Goal: Navigation & Orientation: Find specific page/section

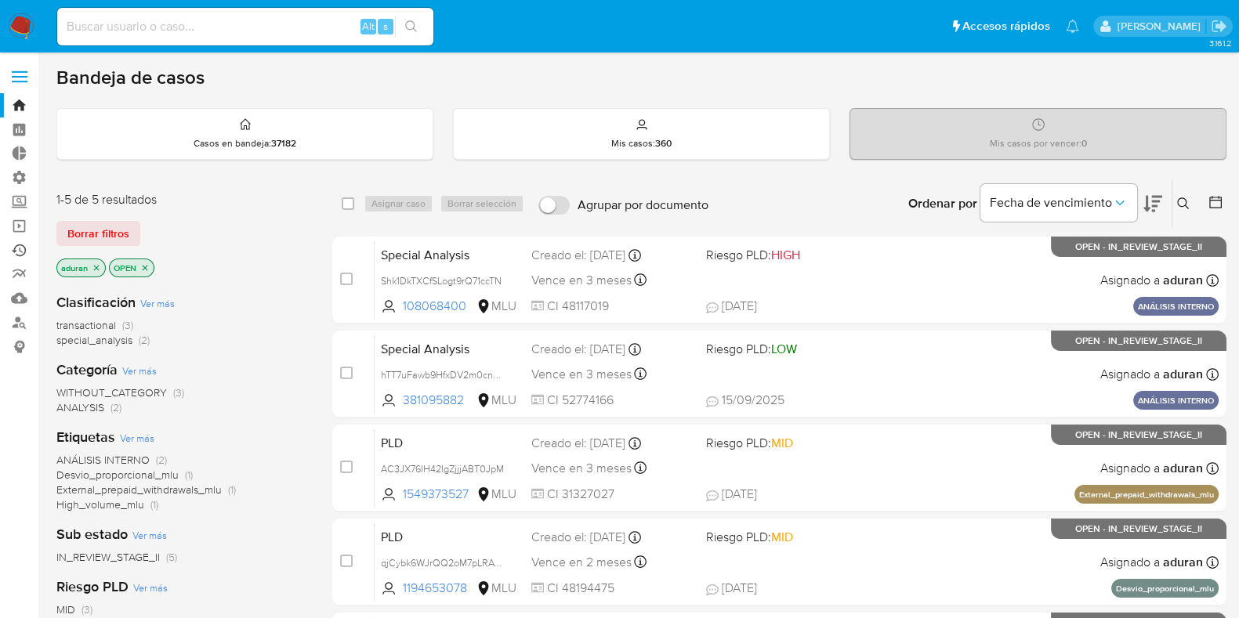
click at [15, 248] on link "Ejecuciones automáticas" at bounding box center [93, 250] width 186 height 24
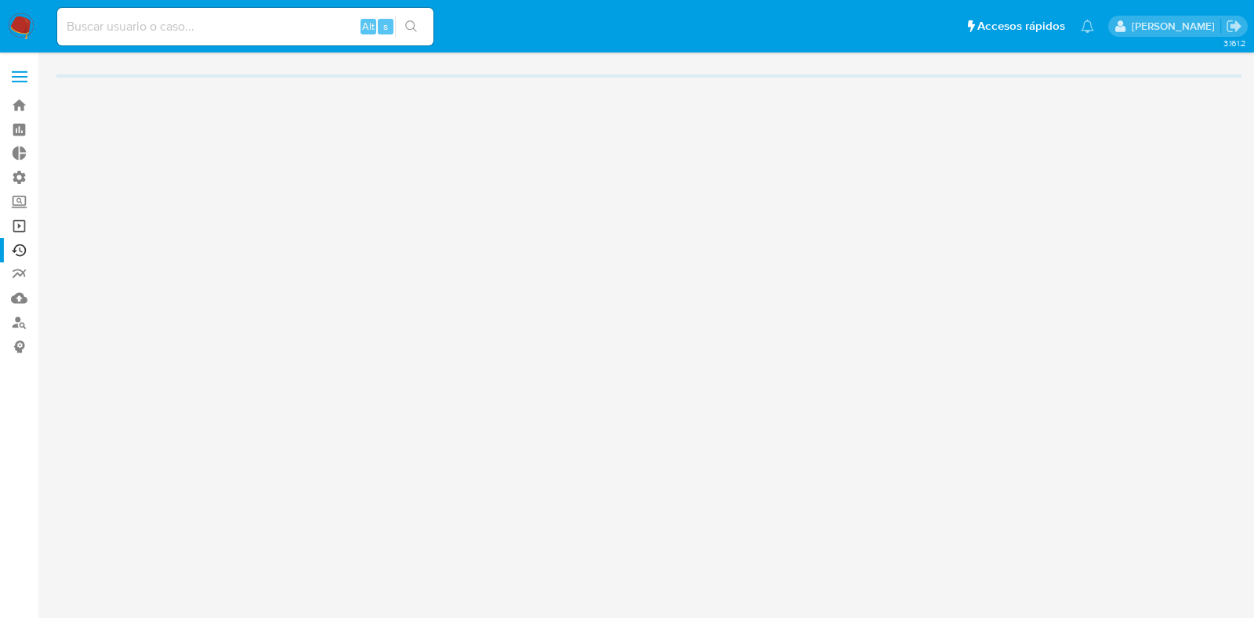
click at [24, 225] on link "Operaciones masivas" at bounding box center [93, 226] width 186 height 24
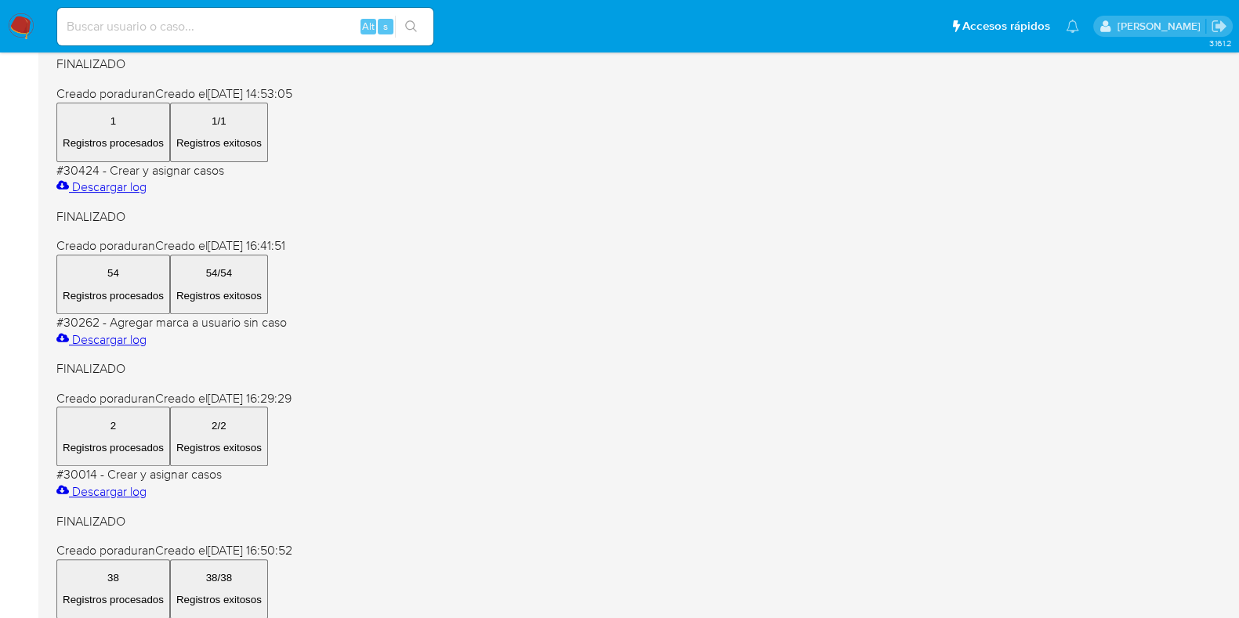
scroll to position [690, 0]
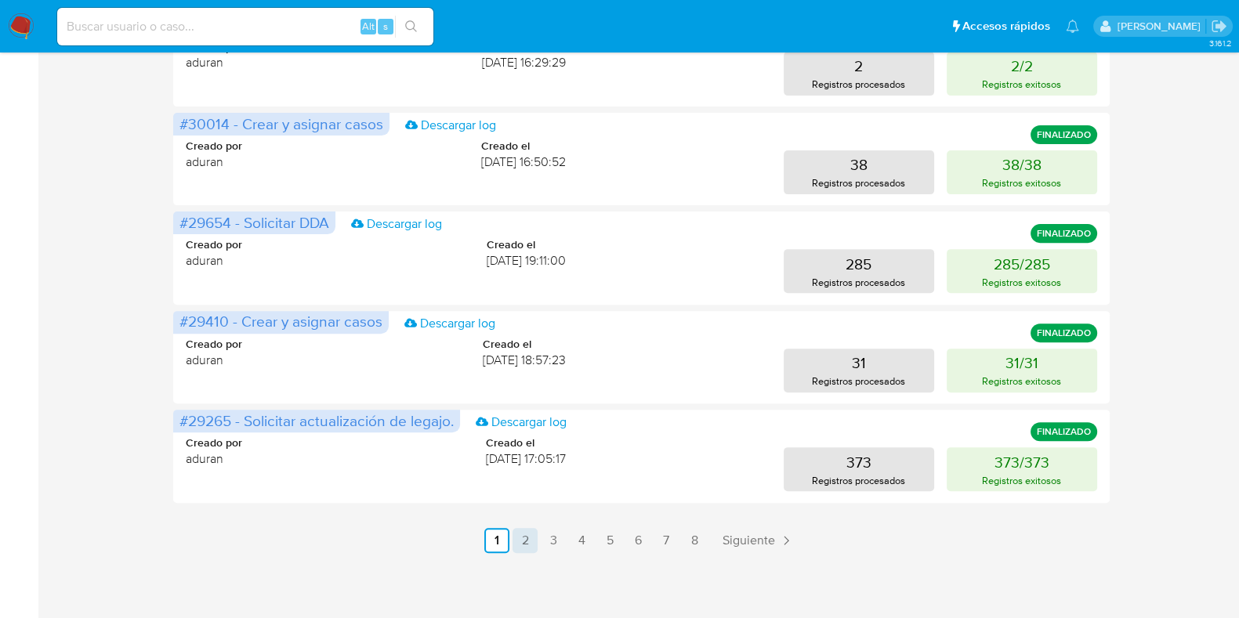
click at [525, 536] on link "2" at bounding box center [524, 540] width 25 height 25
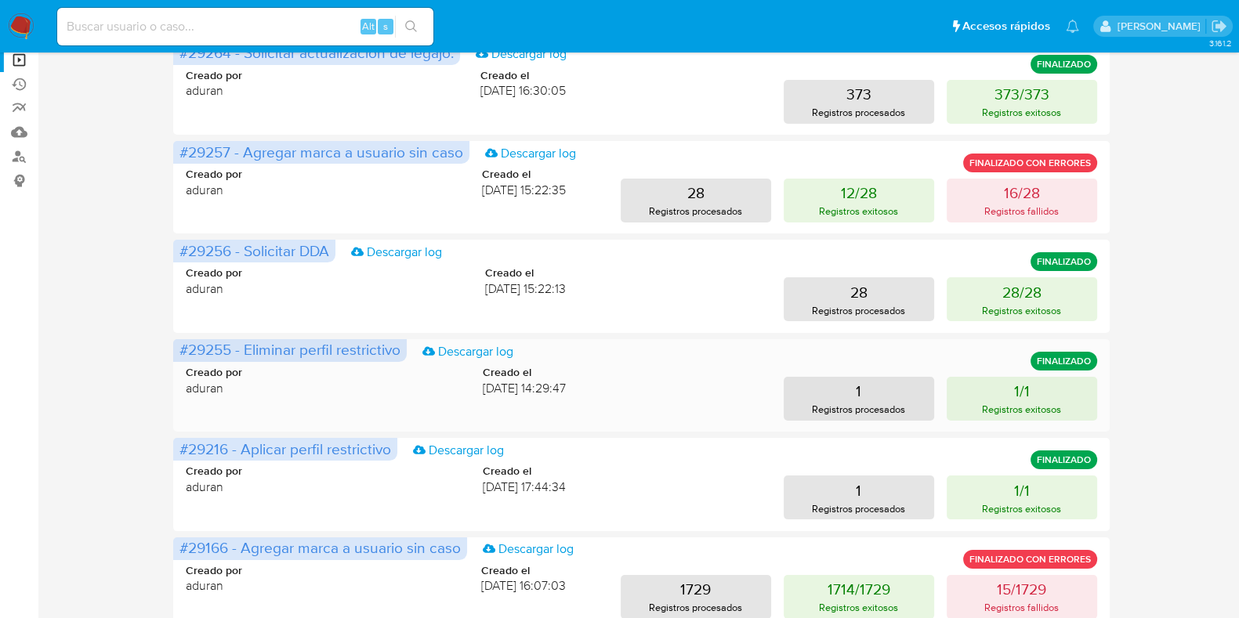
scroll to position [195, 0]
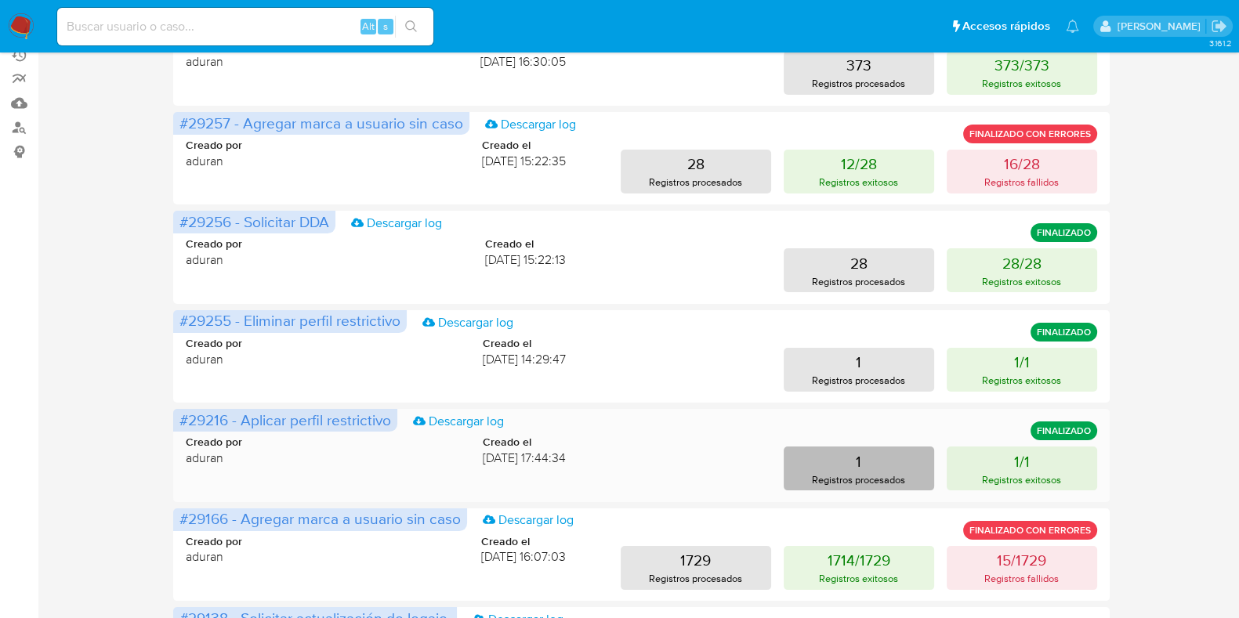
click at [848, 455] on button "1 Registros procesados" at bounding box center [859, 469] width 150 height 44
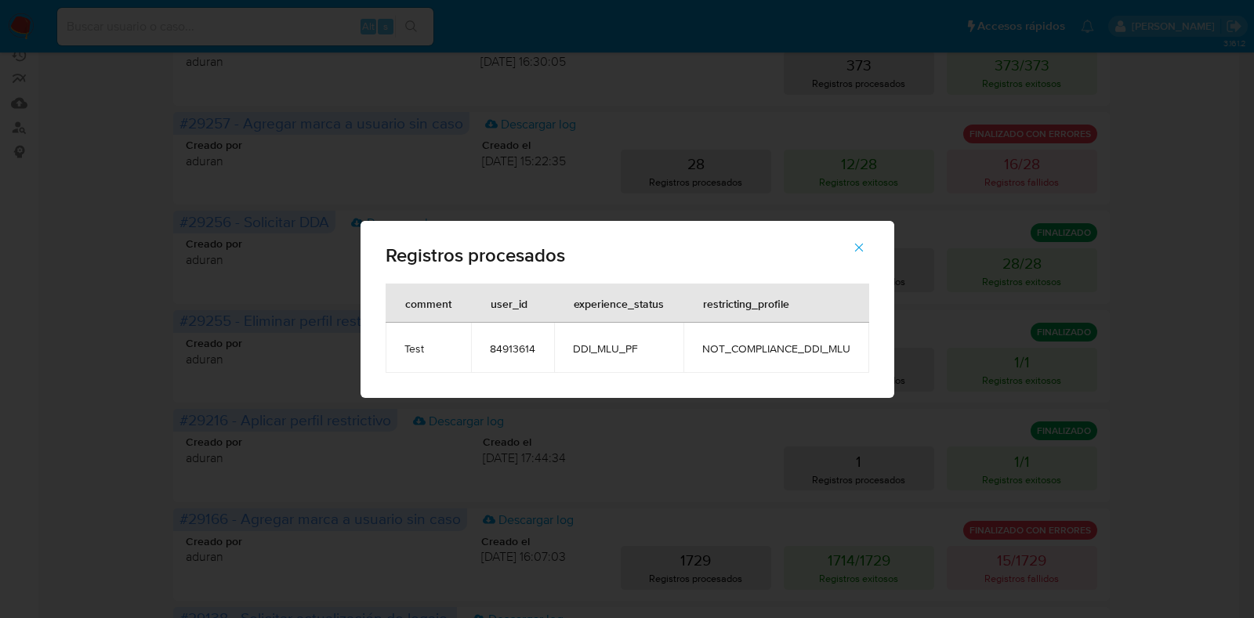
click at [67, 331] on div "Registros procesados comment user_id experience_status restricting_profile Test…" at bounding box center [627, 309] width 1254 height 618
click at [855, 246] on icon "button" at bounding box center [859, 248] width 14 height 14
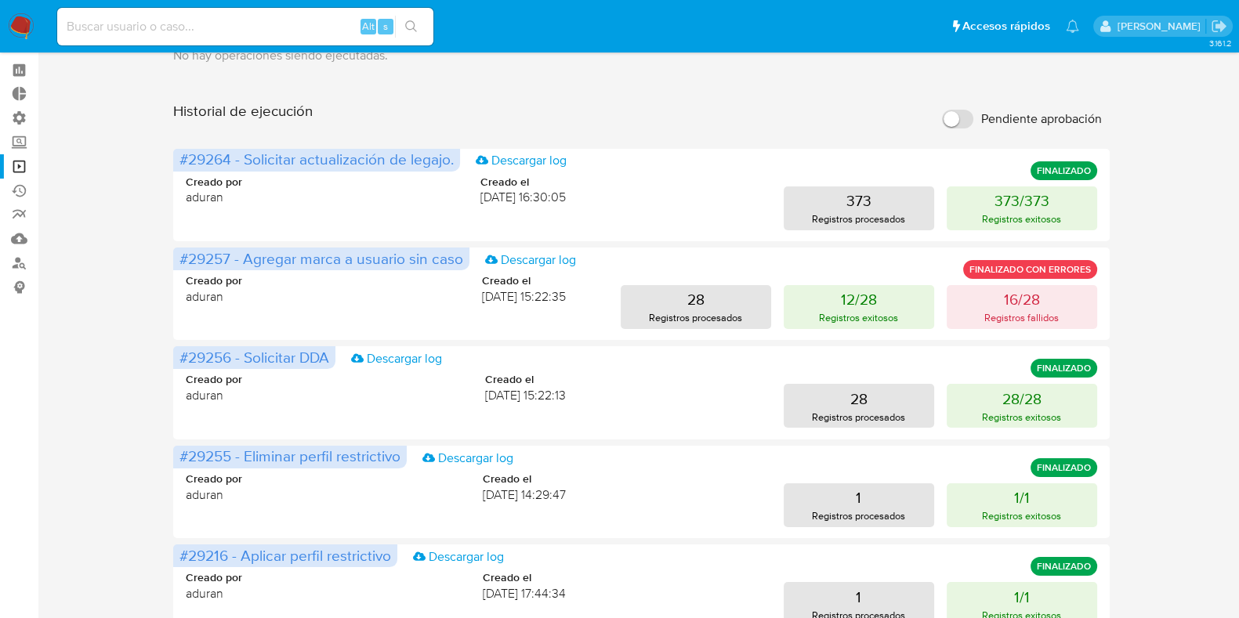
scroll to position [0, 0]
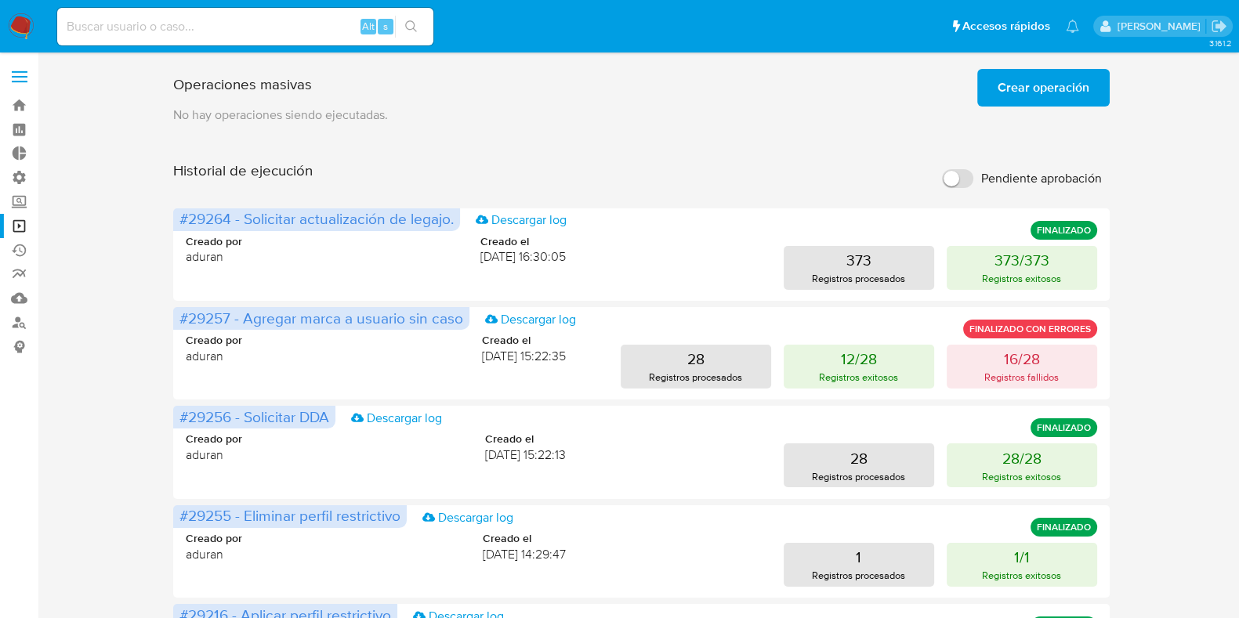
drag, startPoint x: 16, startPoint y: 24, endPoint x: 24, endPoint y: 13, distance: 13.5
click at [16, 24] on img at bounding box center [21, 26] width 27 height 27
